Goal: Information Seeking & Learning: Learn about a topic

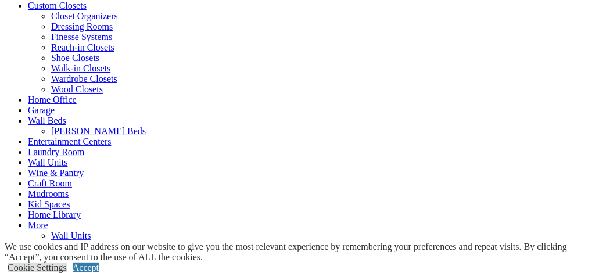
scroll to position [718, 0]
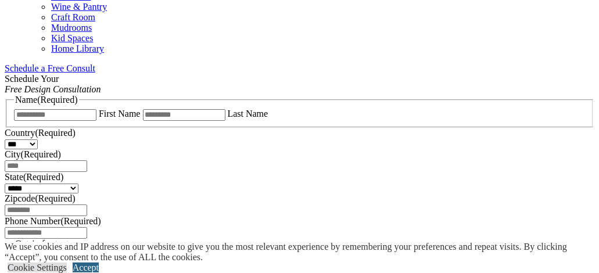
click at [99, 263] on link "Accept" at bounding box center [86, 268] width 26 height 10
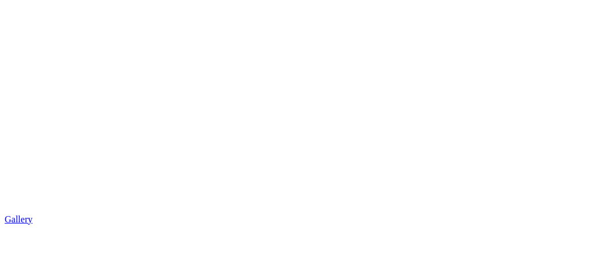
scroll to position [2008, 0]
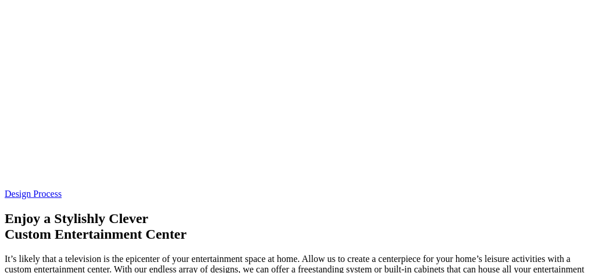
scroll to position [3061, 0]
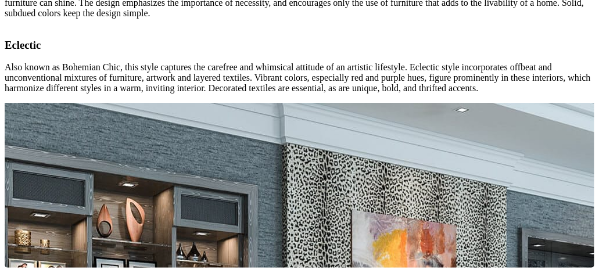
scroll to position [5239, 0]
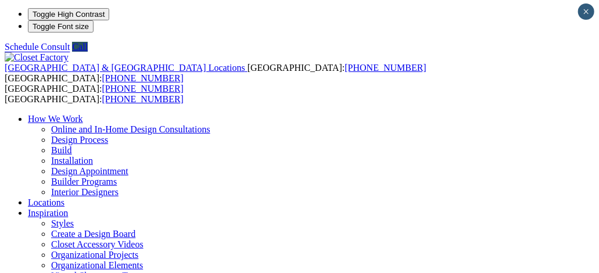
scroll to position [0, 0]
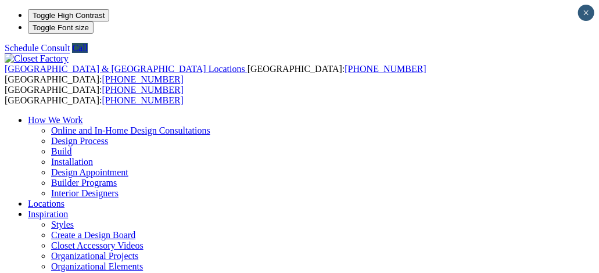
click at [167, 53] on div "United States & Canada Locations USA: (800) 838-7995 CANADA: (888) 237-5650 USA…" at bounding box center [300, 261] width 590 height 416
